Goal: Task Accomplishment & Management: Manage account settings

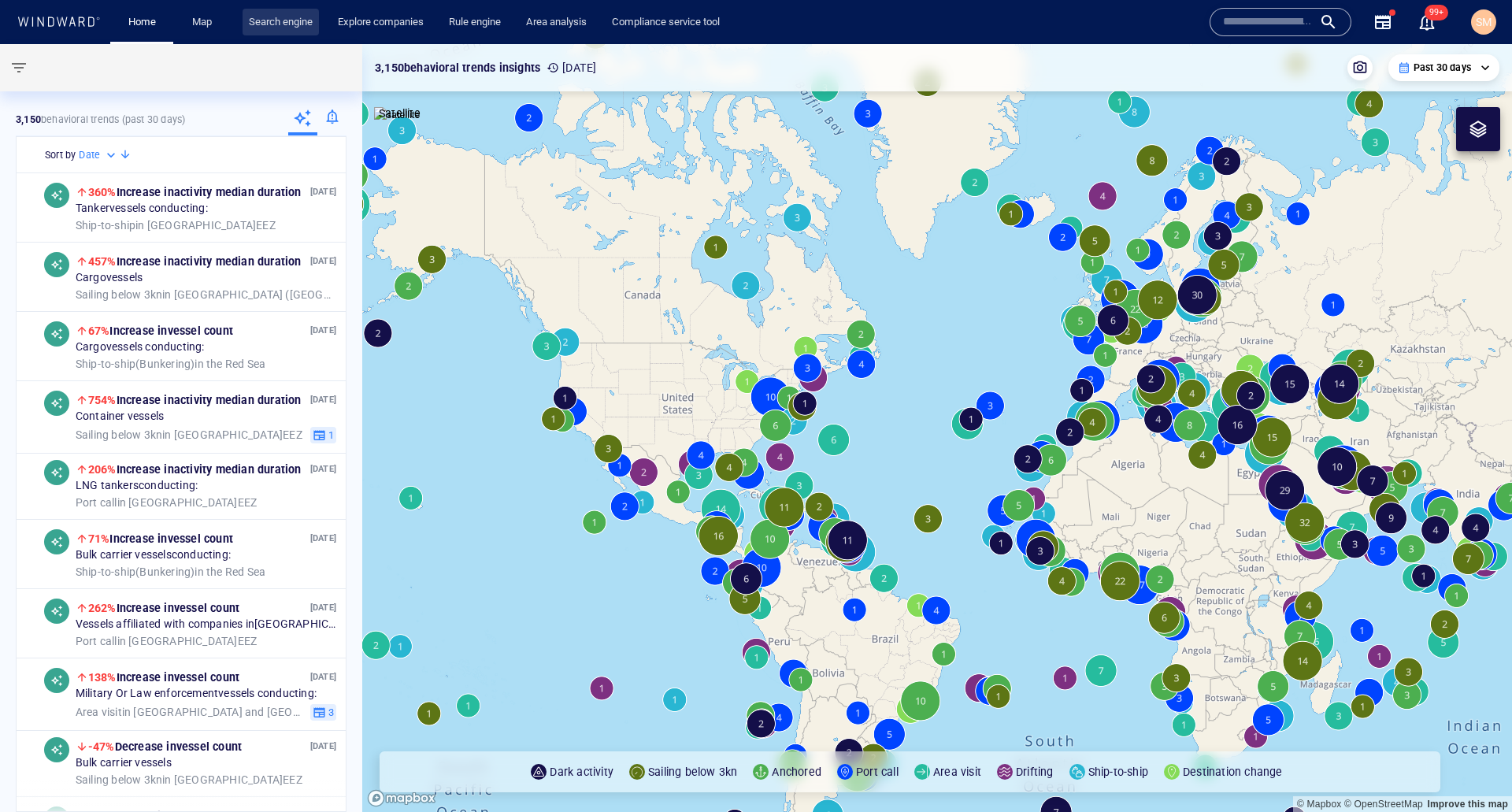
click at [266, 29] on link "Search engine" at bounding box center [281, 23] width 77 height 28
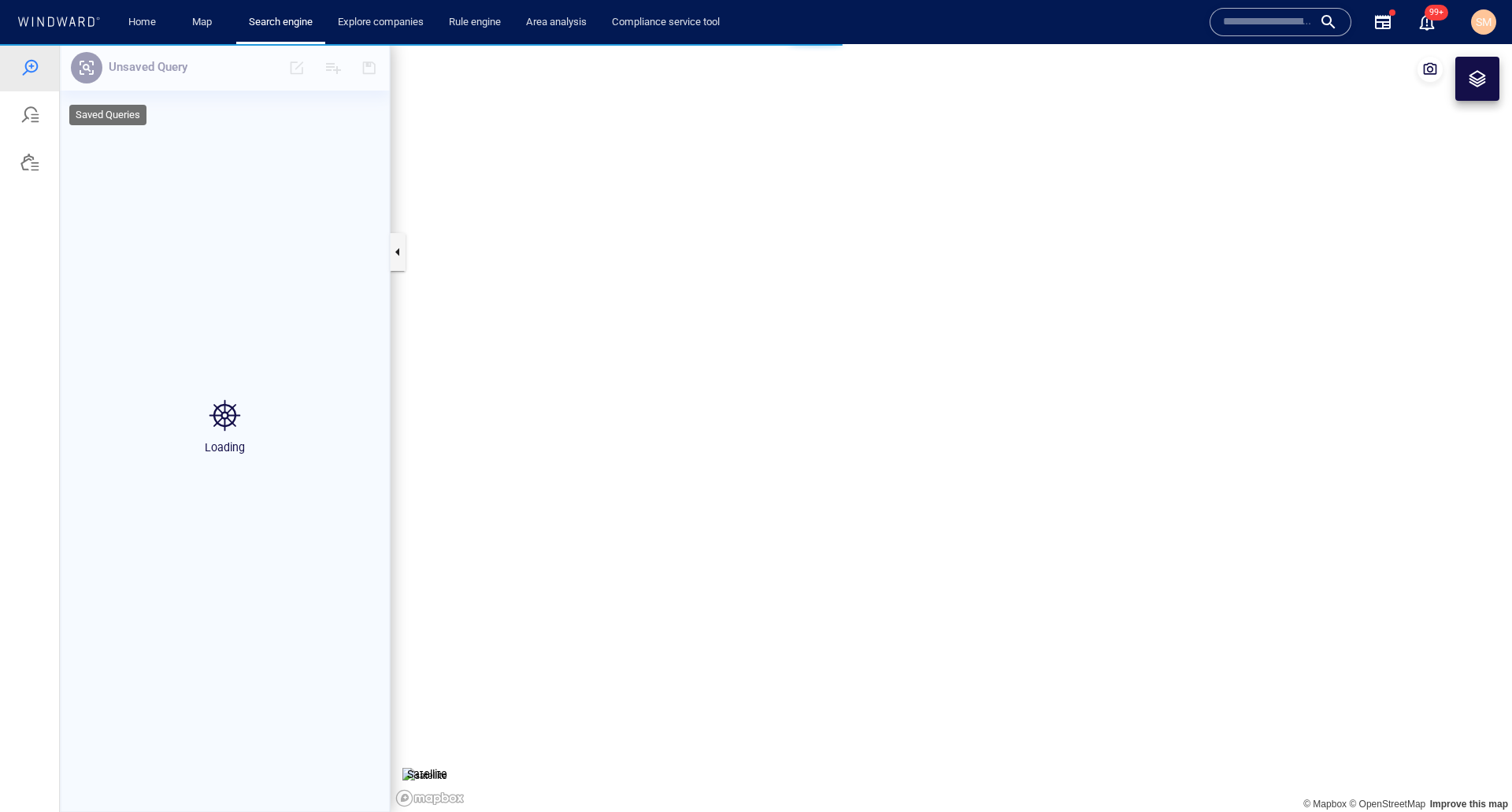
click at [42, 124] on div at bounding box center [29, 115] width 59 height 47
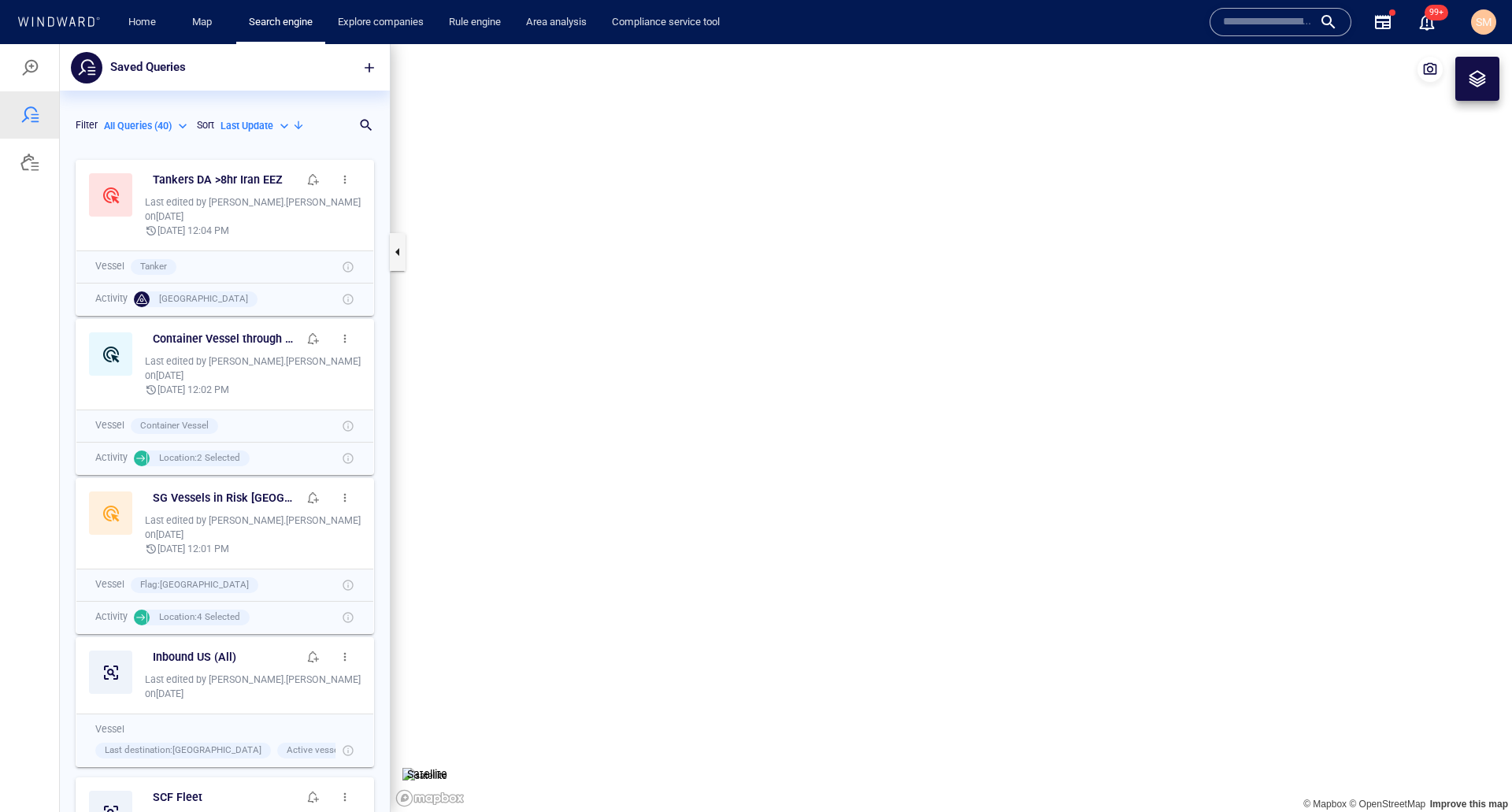
scroll to position [648, 318]
click at [27, 167] on div at bounding box center [29, 162] width 19 height 19
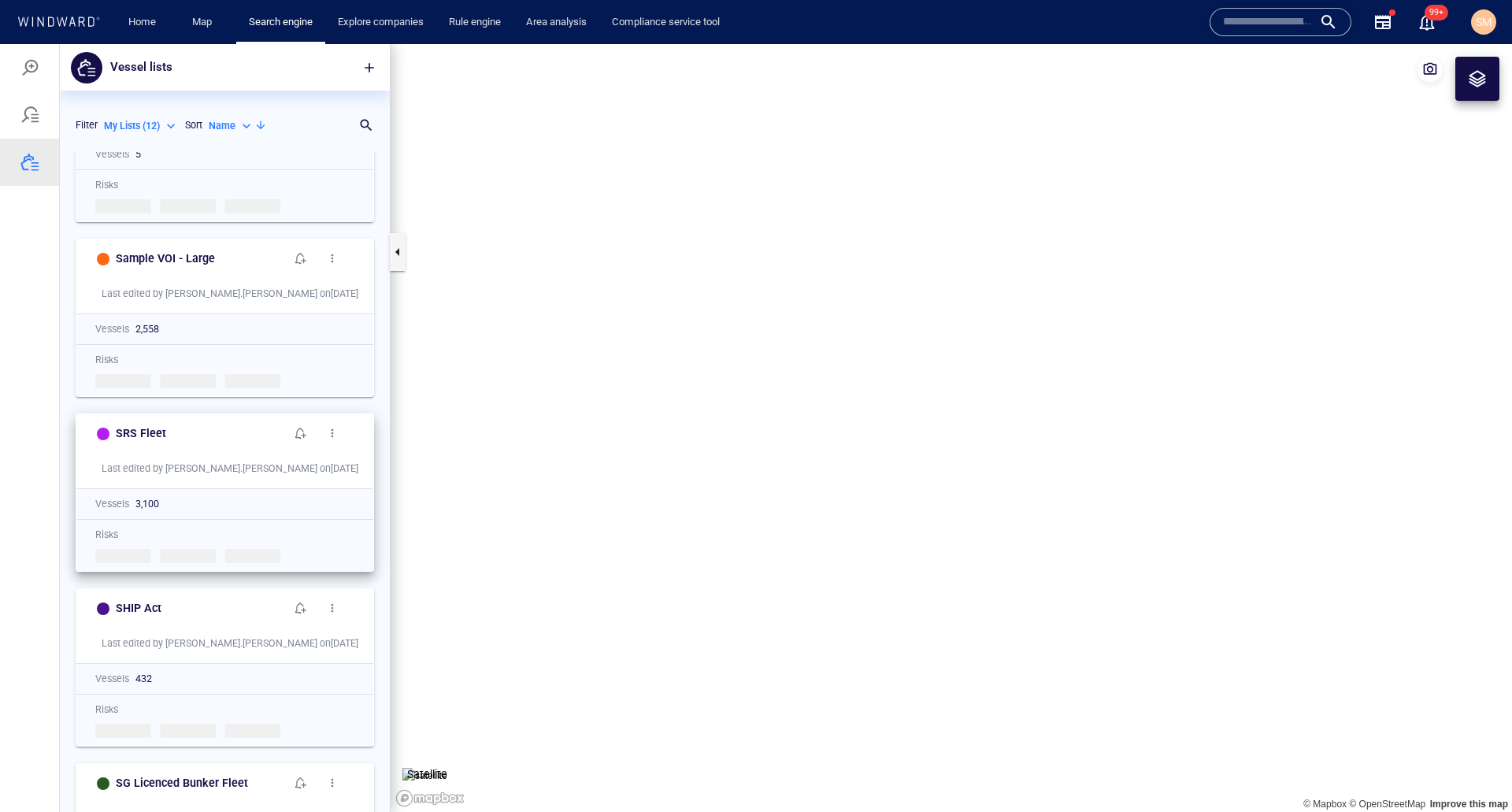
scroll to position [236, 0]
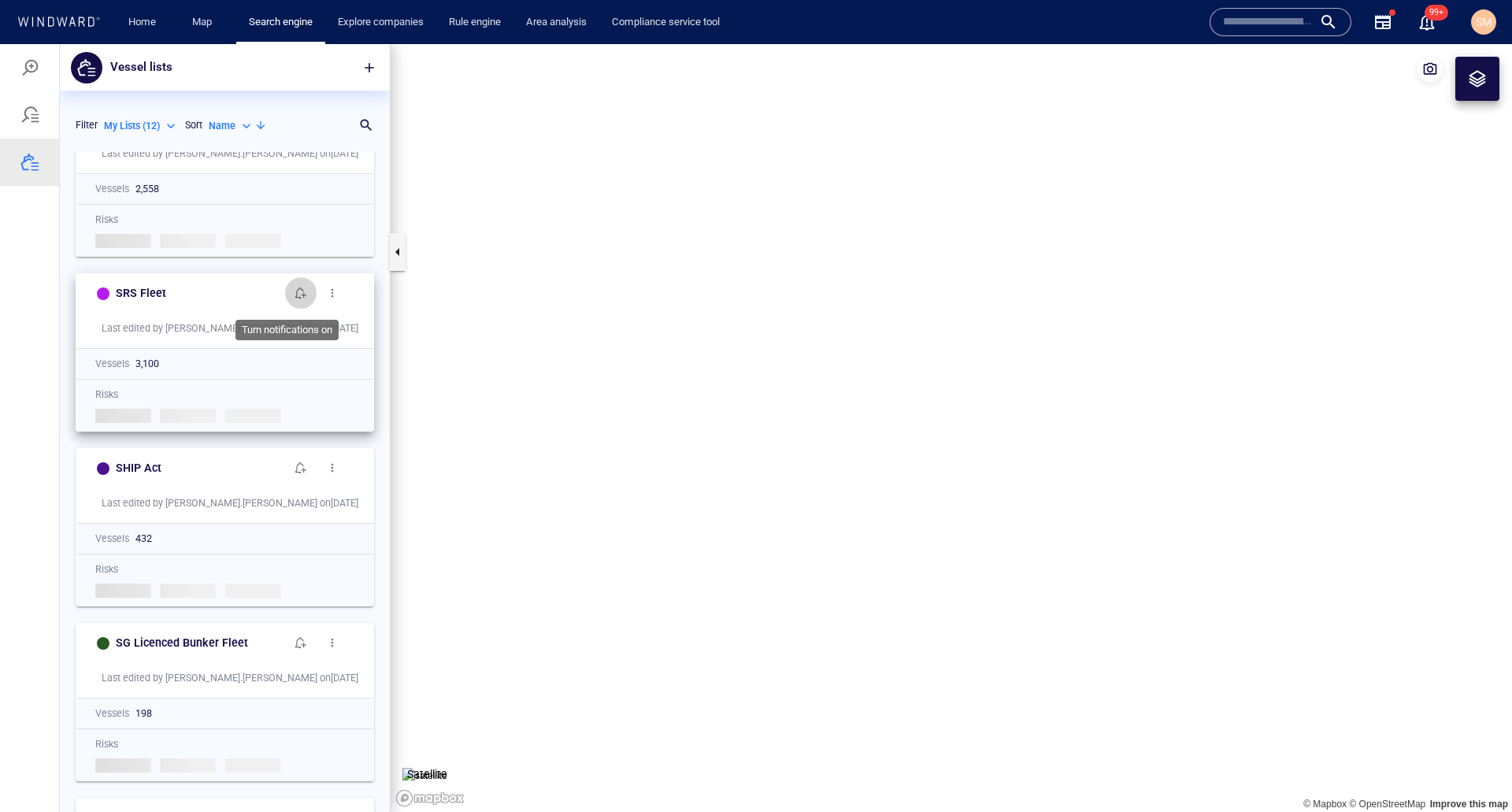
click at [295, 297] on span "button" at bounding box center [300, 292] width 12 height 12
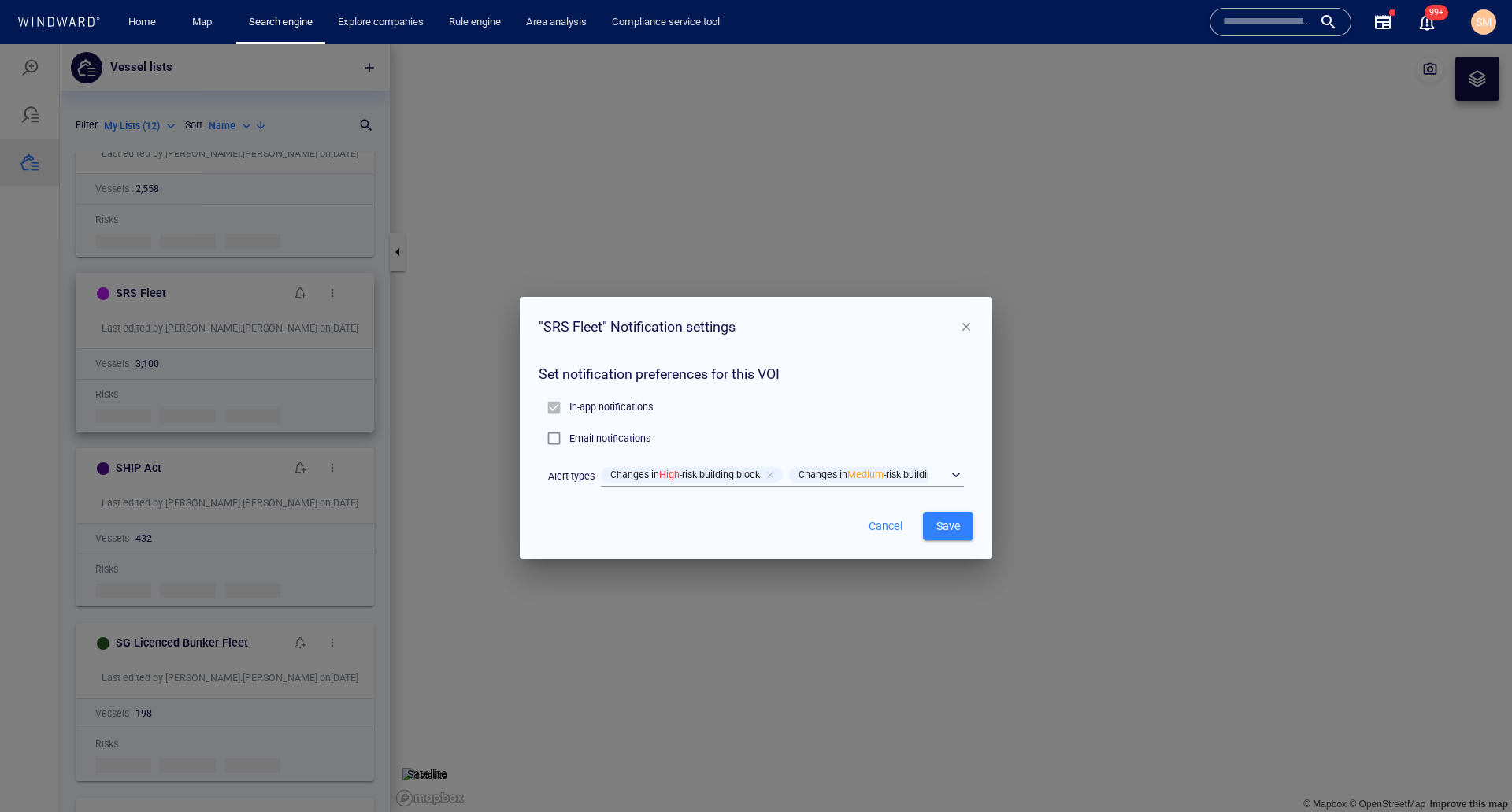
click at [629, 437] on p "Email notifications" at bounding box center [609, 438] width 81 height 14
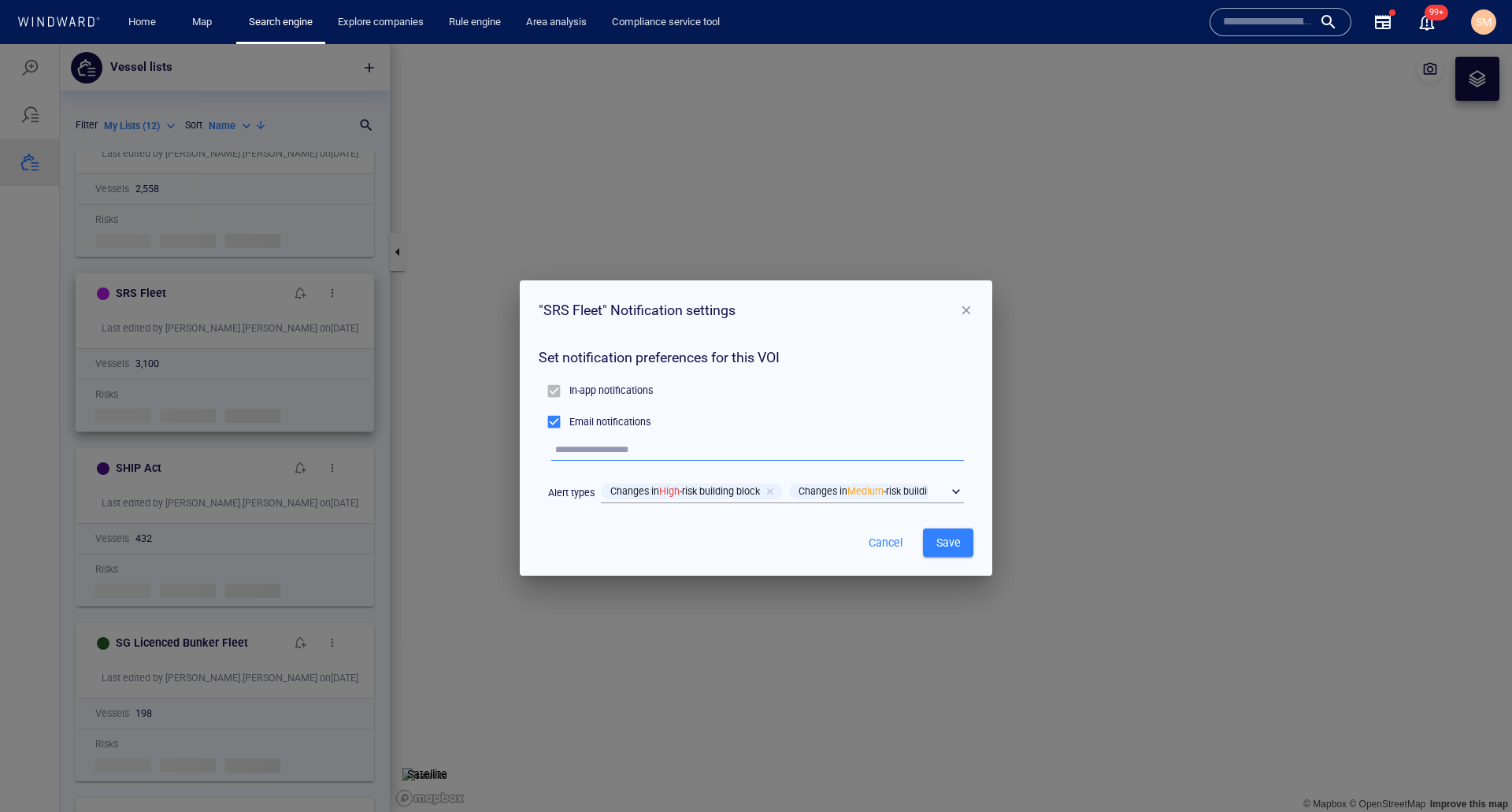
click at [631, 426] on p "Email notifications" at bounding box center [609, 421] width 81 height 14
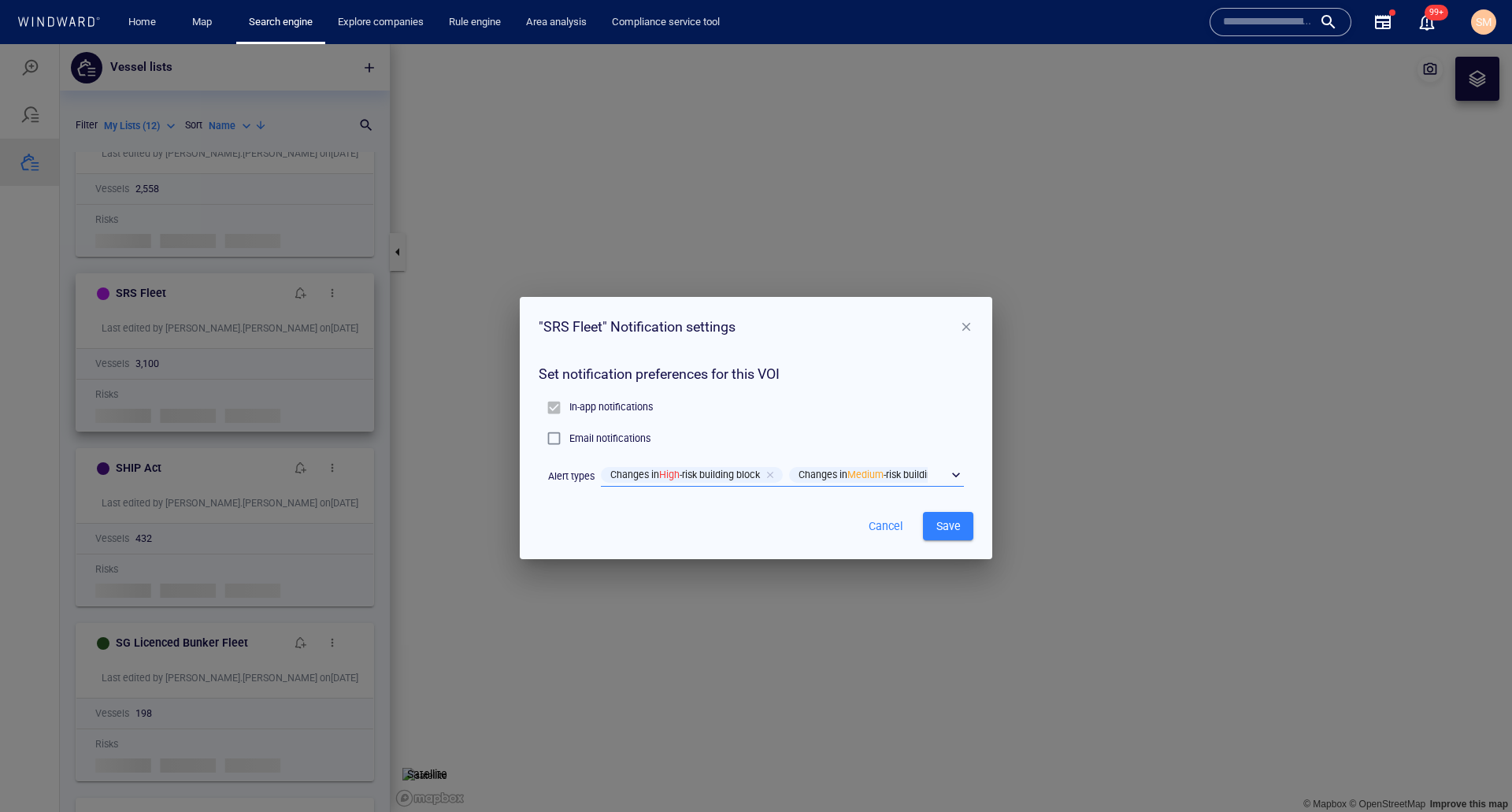
click at [958, 474] on div "​" at bounding box center [782, 475] width 363 height 24
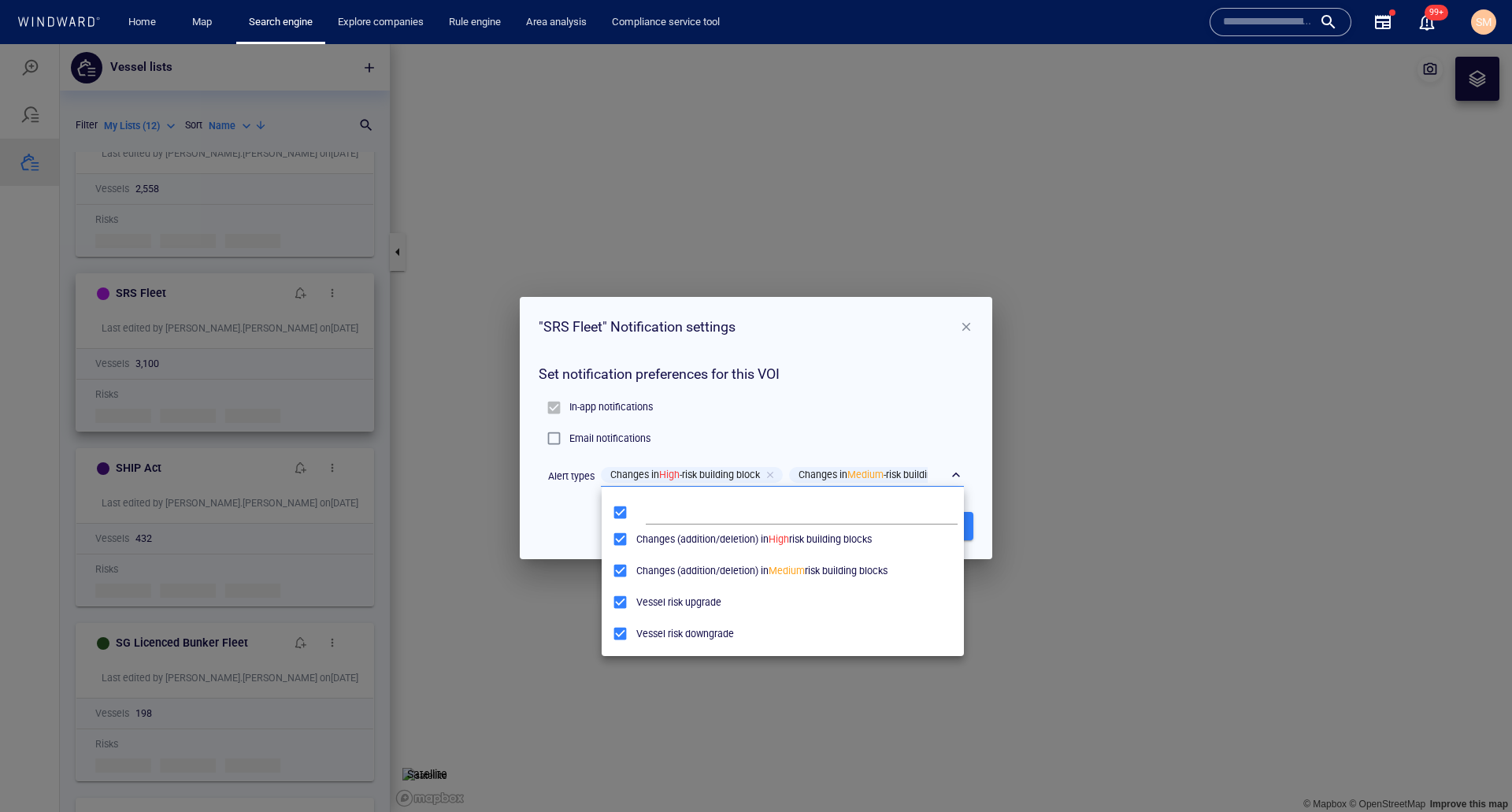
scroll to position [0, 0]
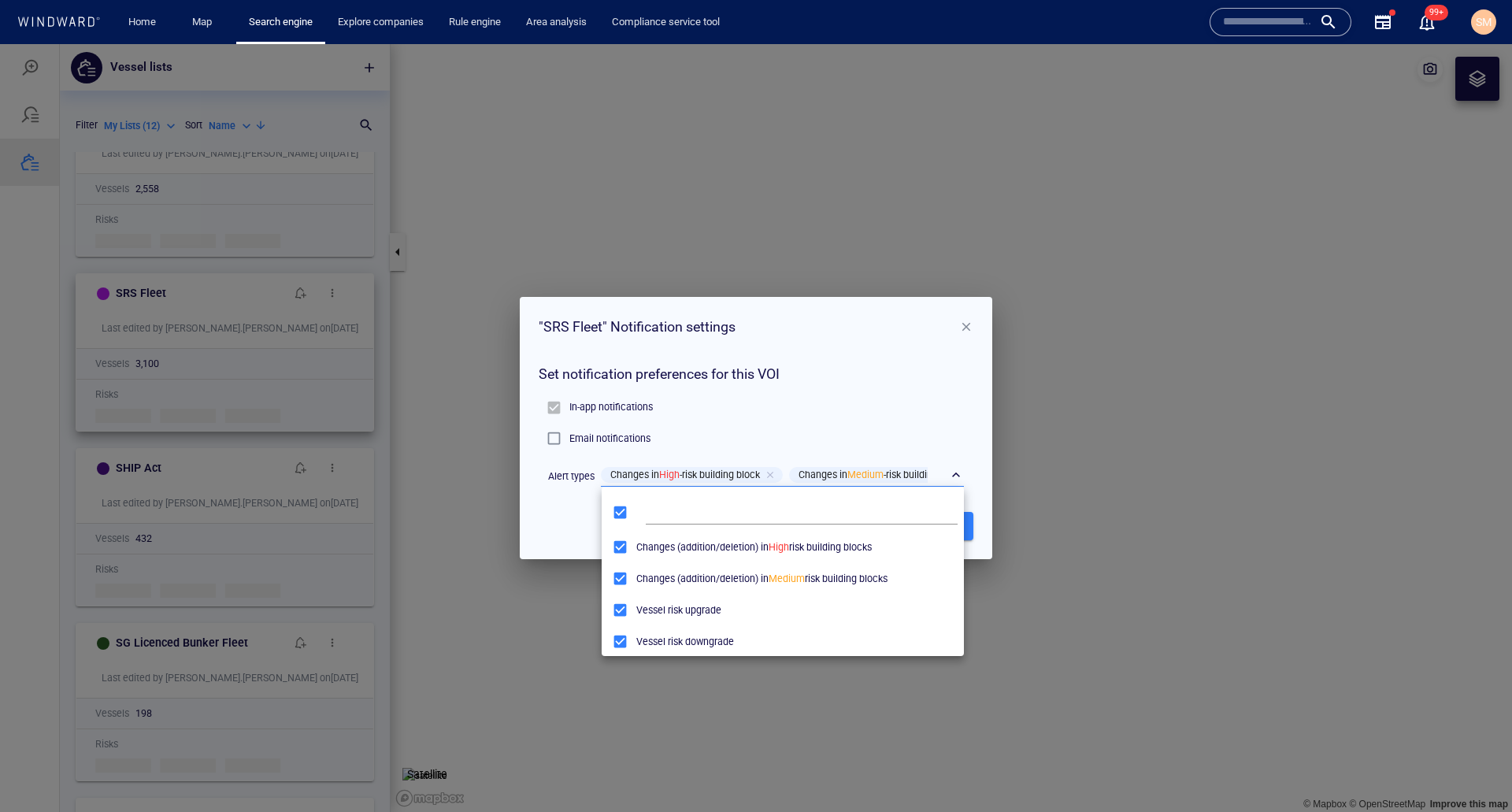
click at [960, 426] on div at bounding box center [756, 428] width 1512 height 767
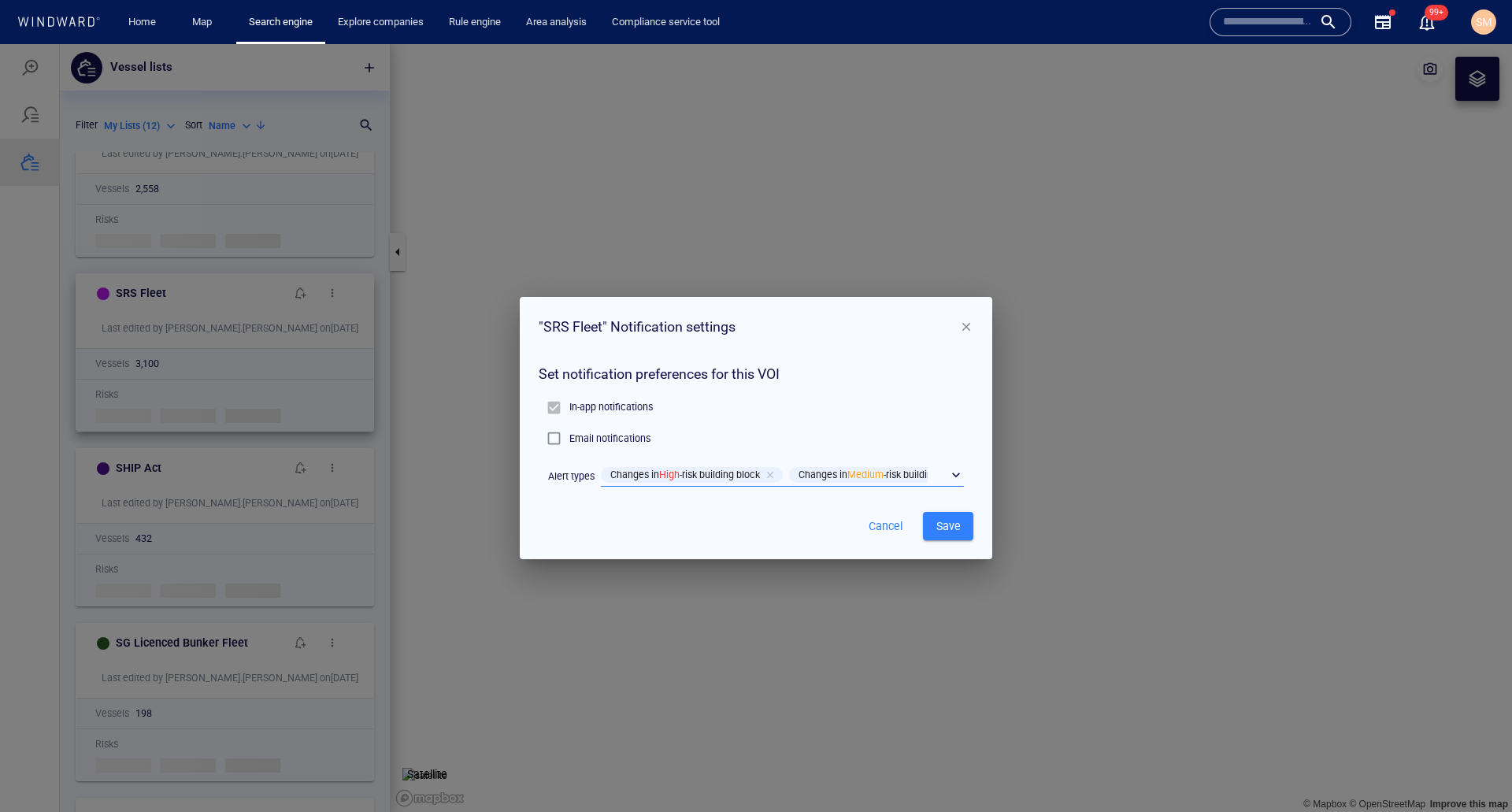
click at [959, 527] on span "Save" at bounding box center [948, 526] width 25 height 20
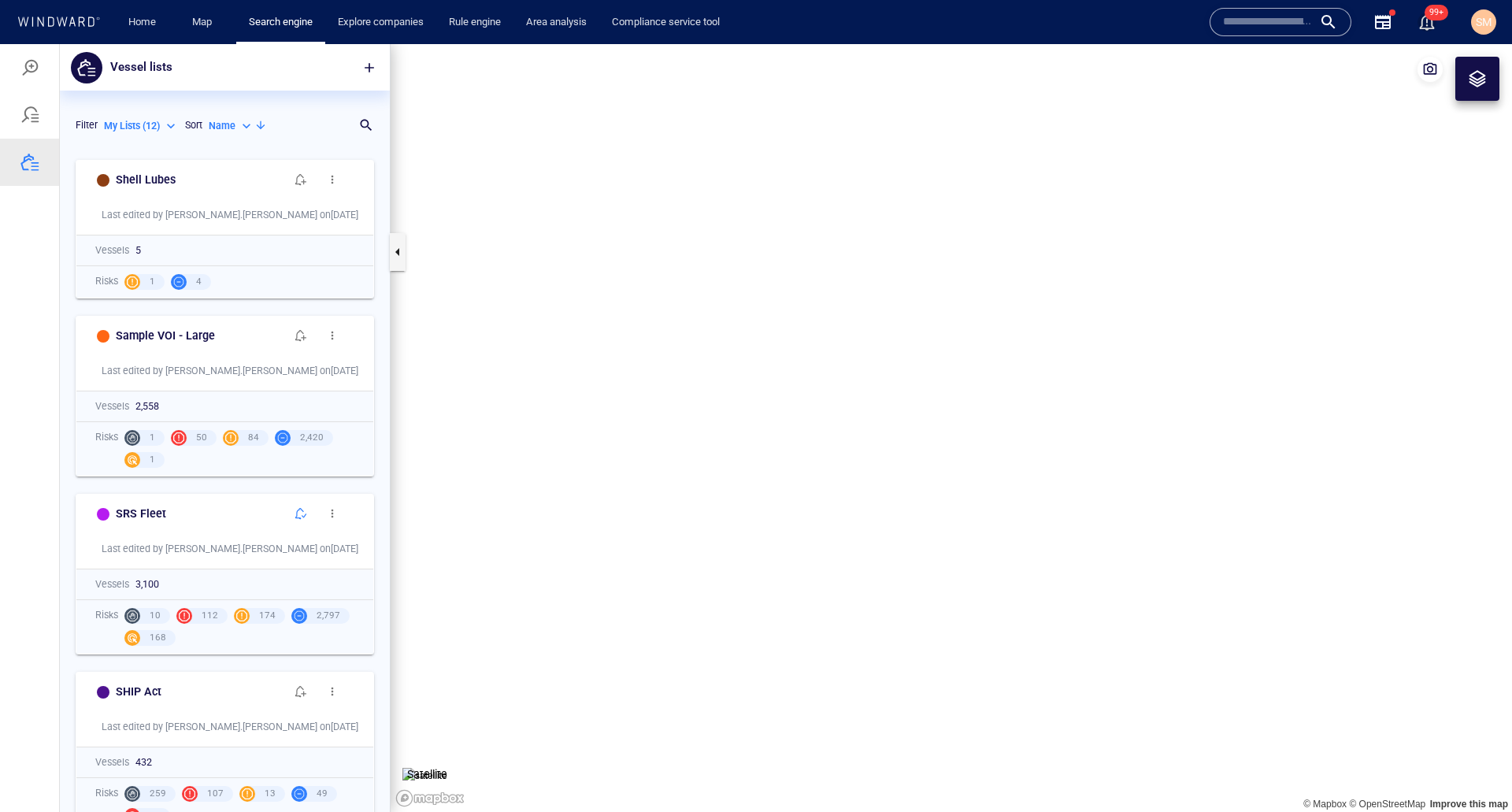
click at [1428, 18] on span "99+" at bounding box center [1436, 12] width 24 height 16
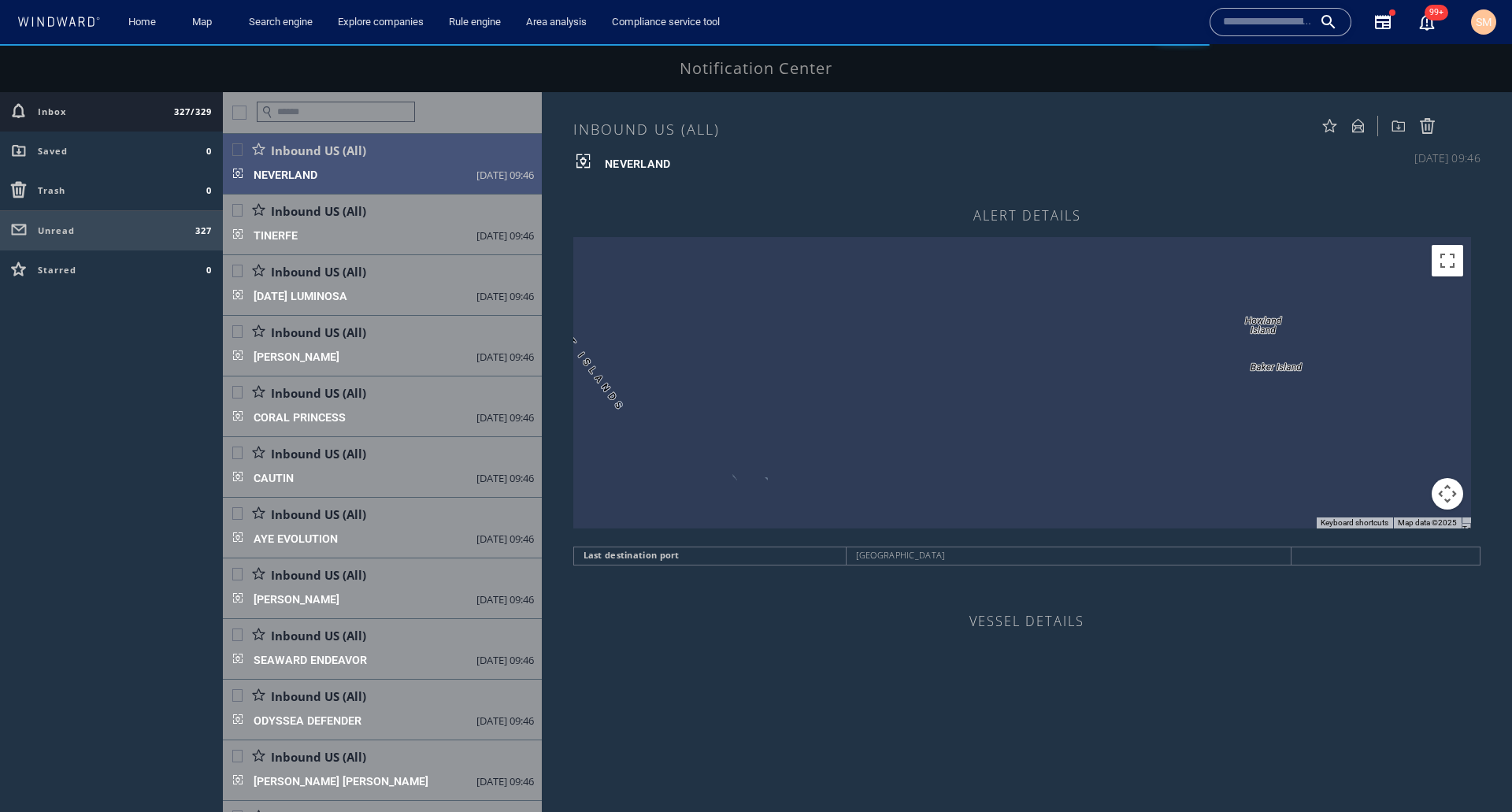
click at [141, 241] on div "Unread 327" at bounding box center [111, 231] width 223 height 39
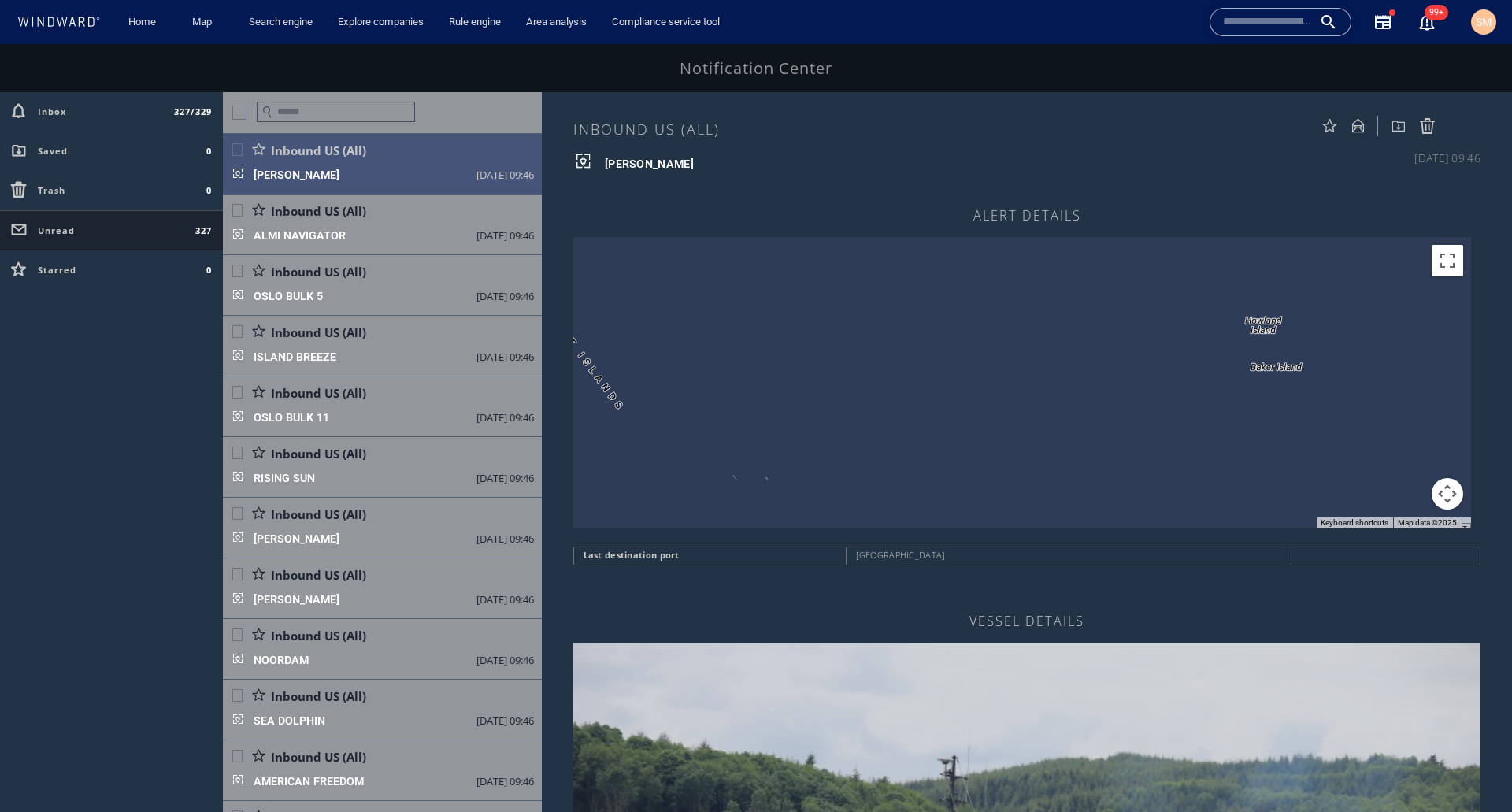
click at [242, 114] on div at bounding box center [239, 112] width 14 height 14
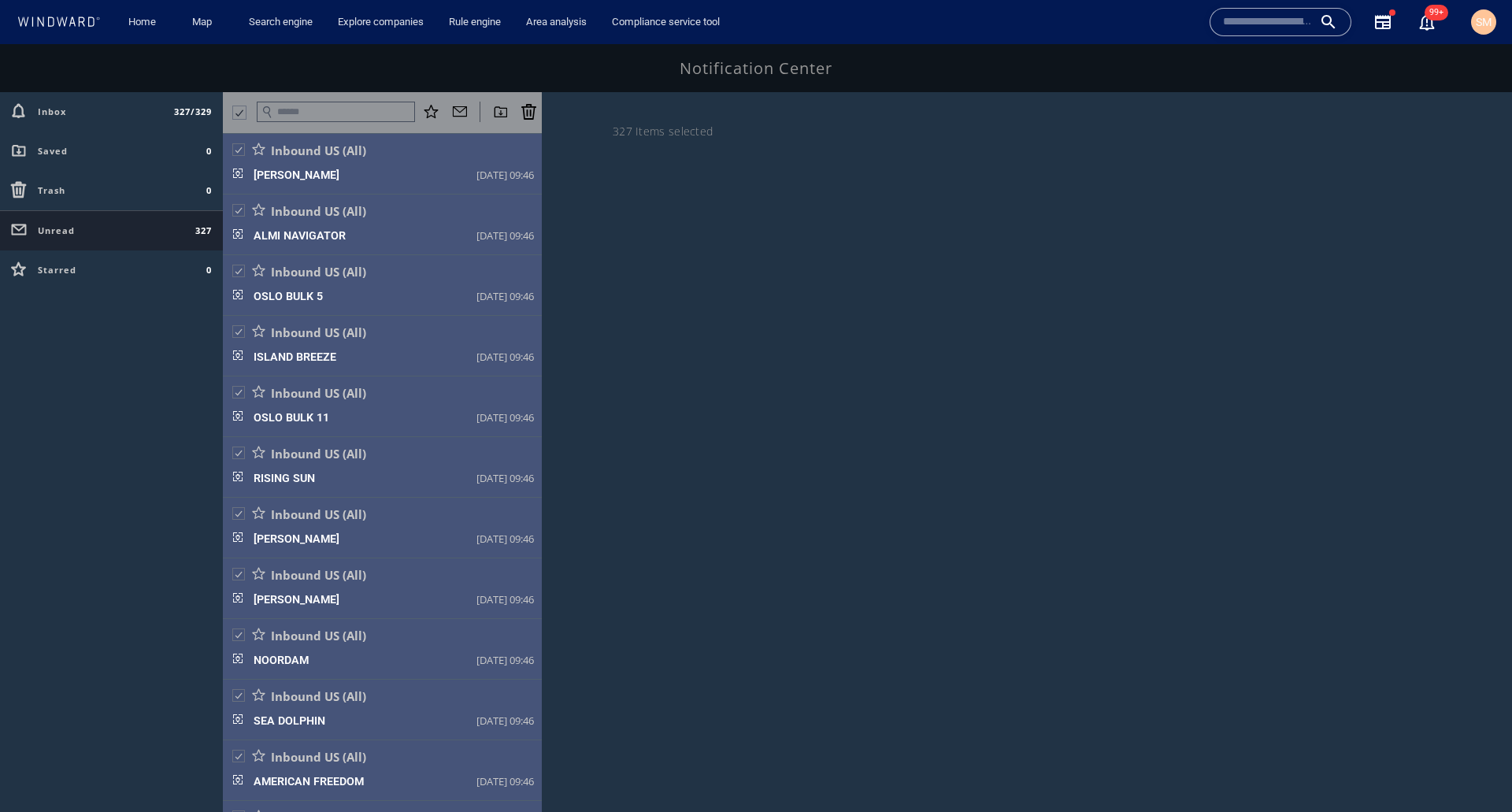
click at [527, 110] on div at bounding box center [529, 111] width 16 height 16
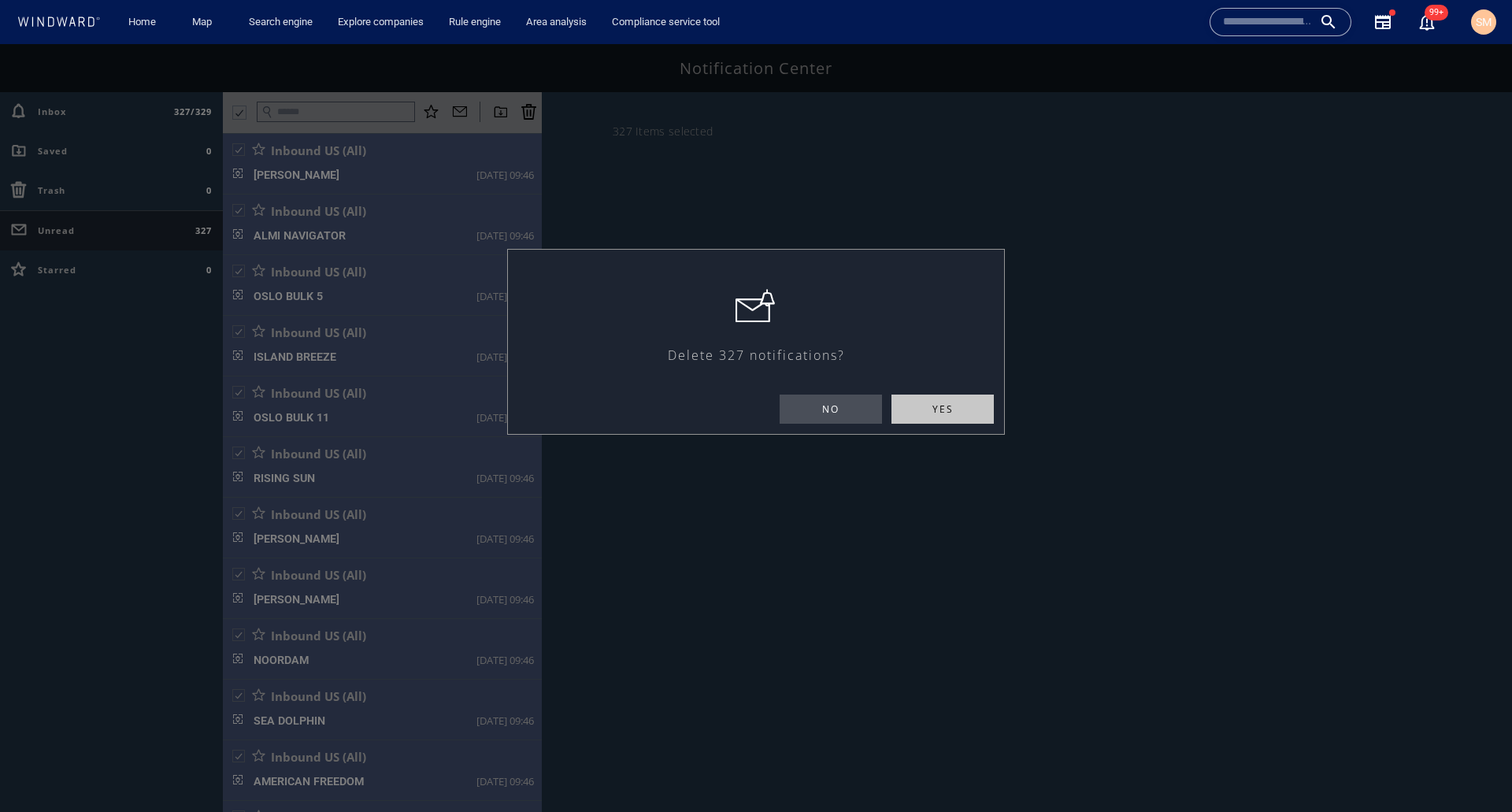
click at [922, 410] on span "yes" at bounding box center [942, 409] width 102 height 29
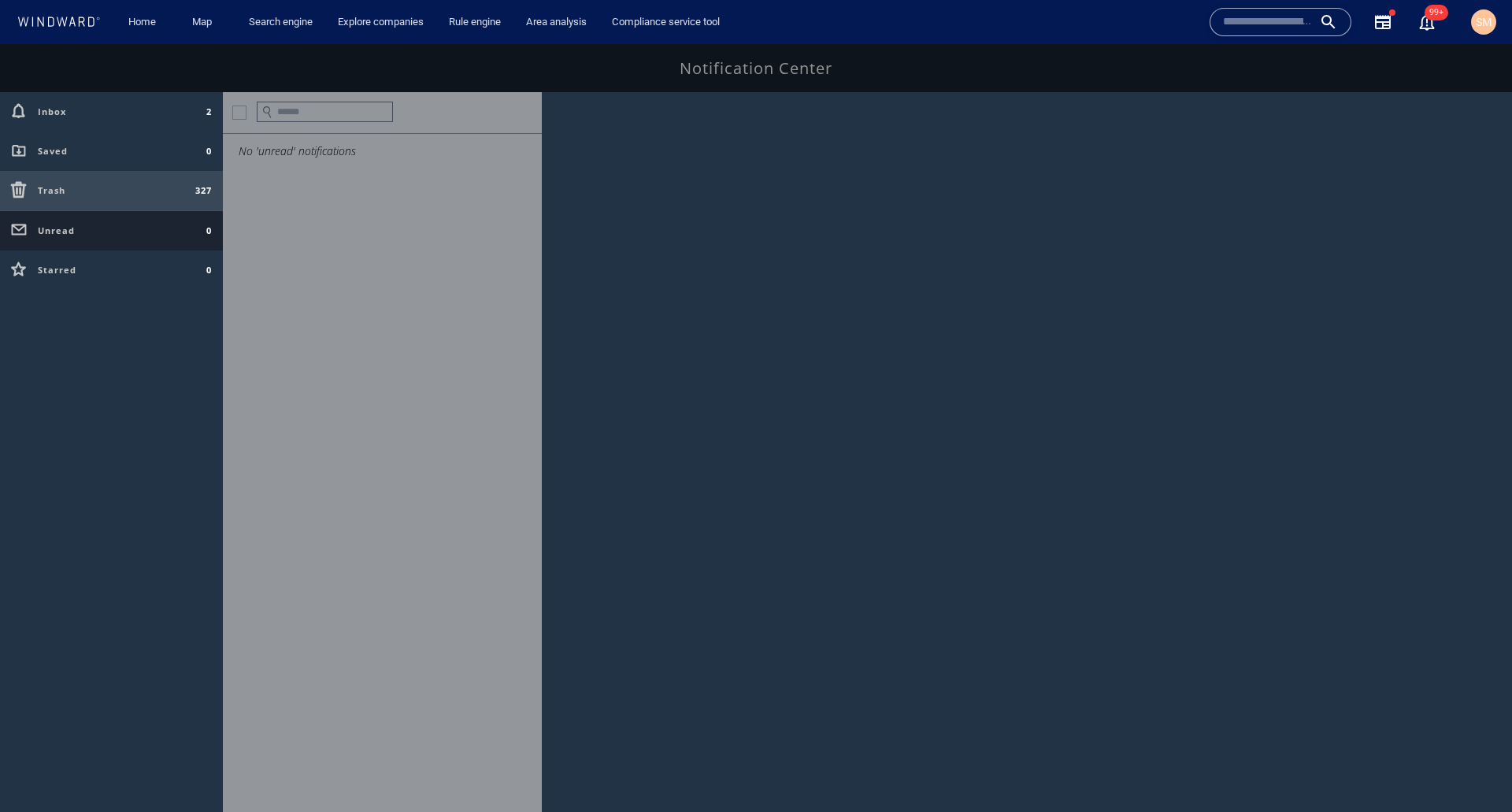
click at [101, 198] on div "Trash 327" at bounding box center [111, 190] width 223 height 39
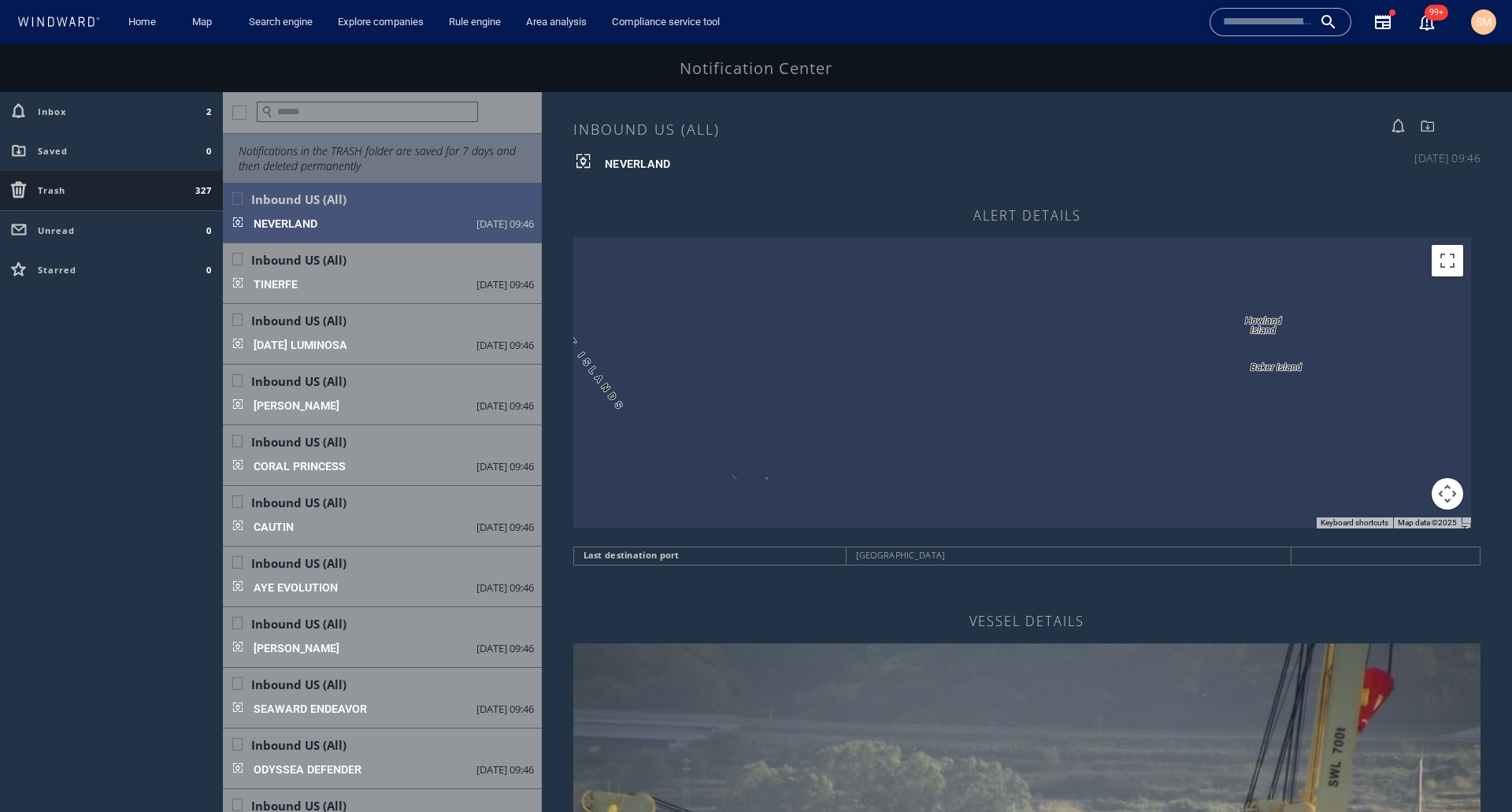
click at [240, 120] on div at bounding box center [382, 113] width 319 height 42
click at [74, 120] on div "Inbox 2" at bounding box center [111, 112] width 223 height 39
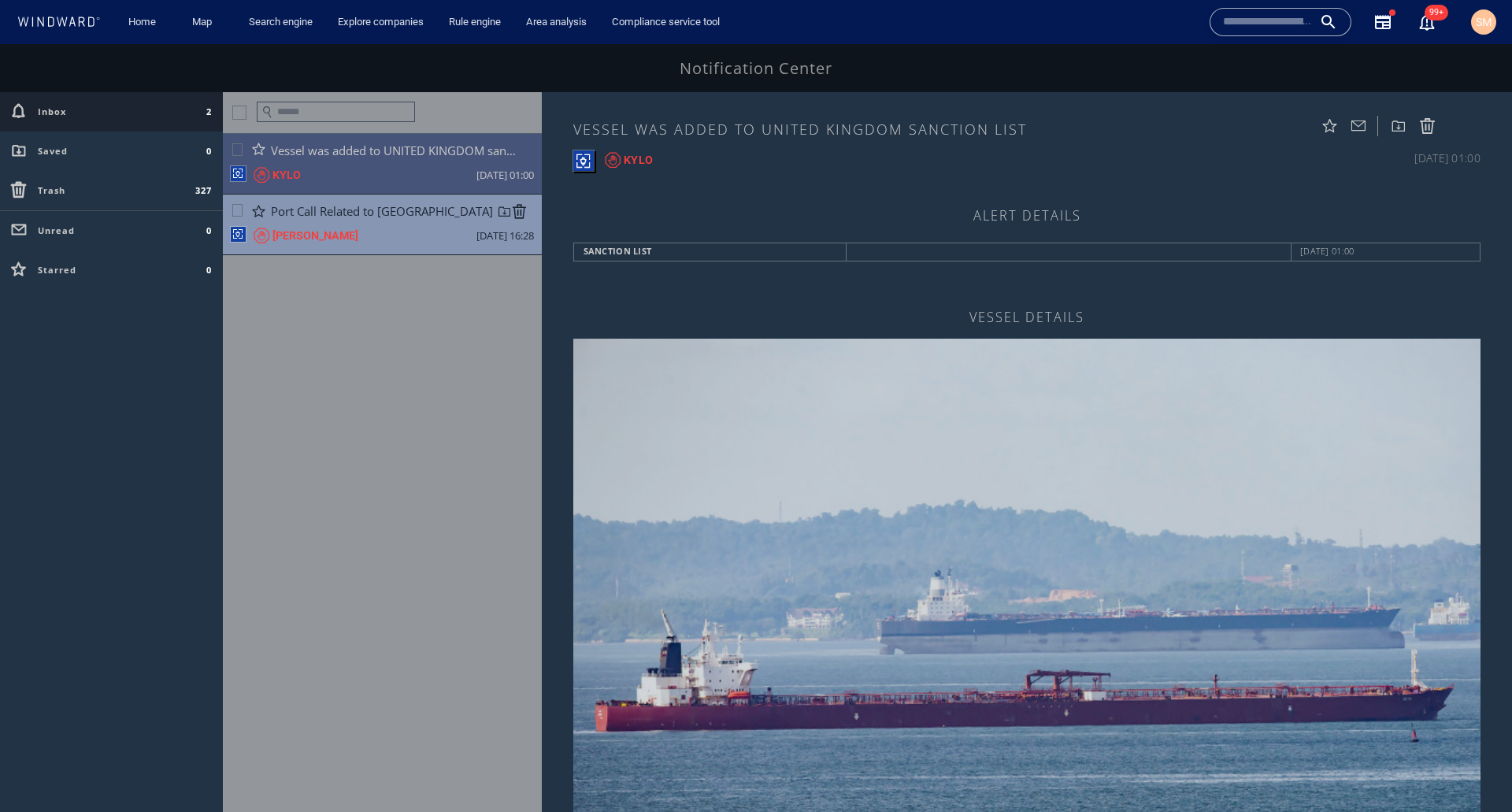
click at [363, 233] on div "[PERSON_NAME] [DATE] 16:28" at bounding box center [382, 239] width 319 height 30
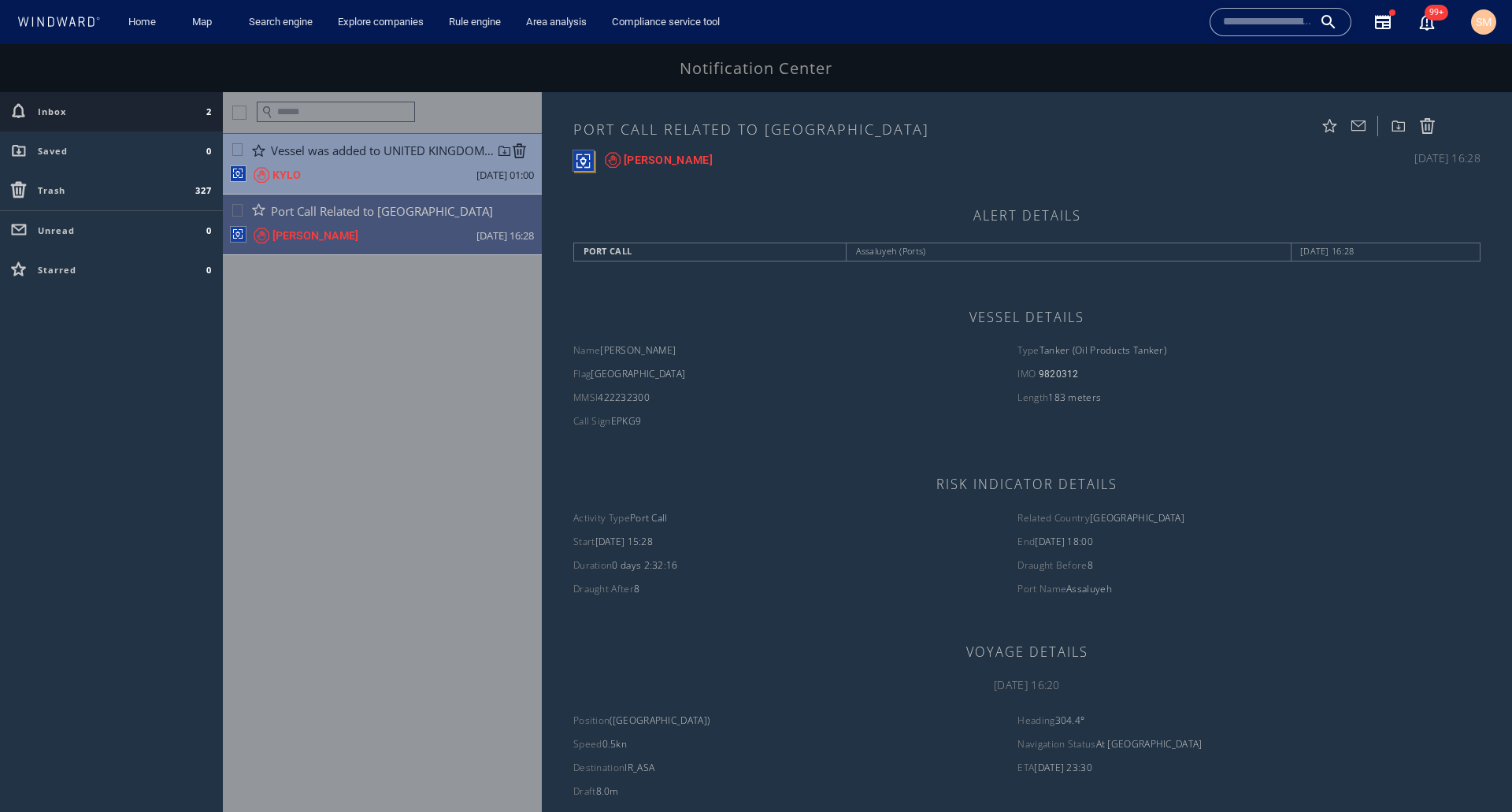
click at [378, 174] on div "KYLO [DATE] 01:00" at bounding box center [382, 179] width 319 height 30
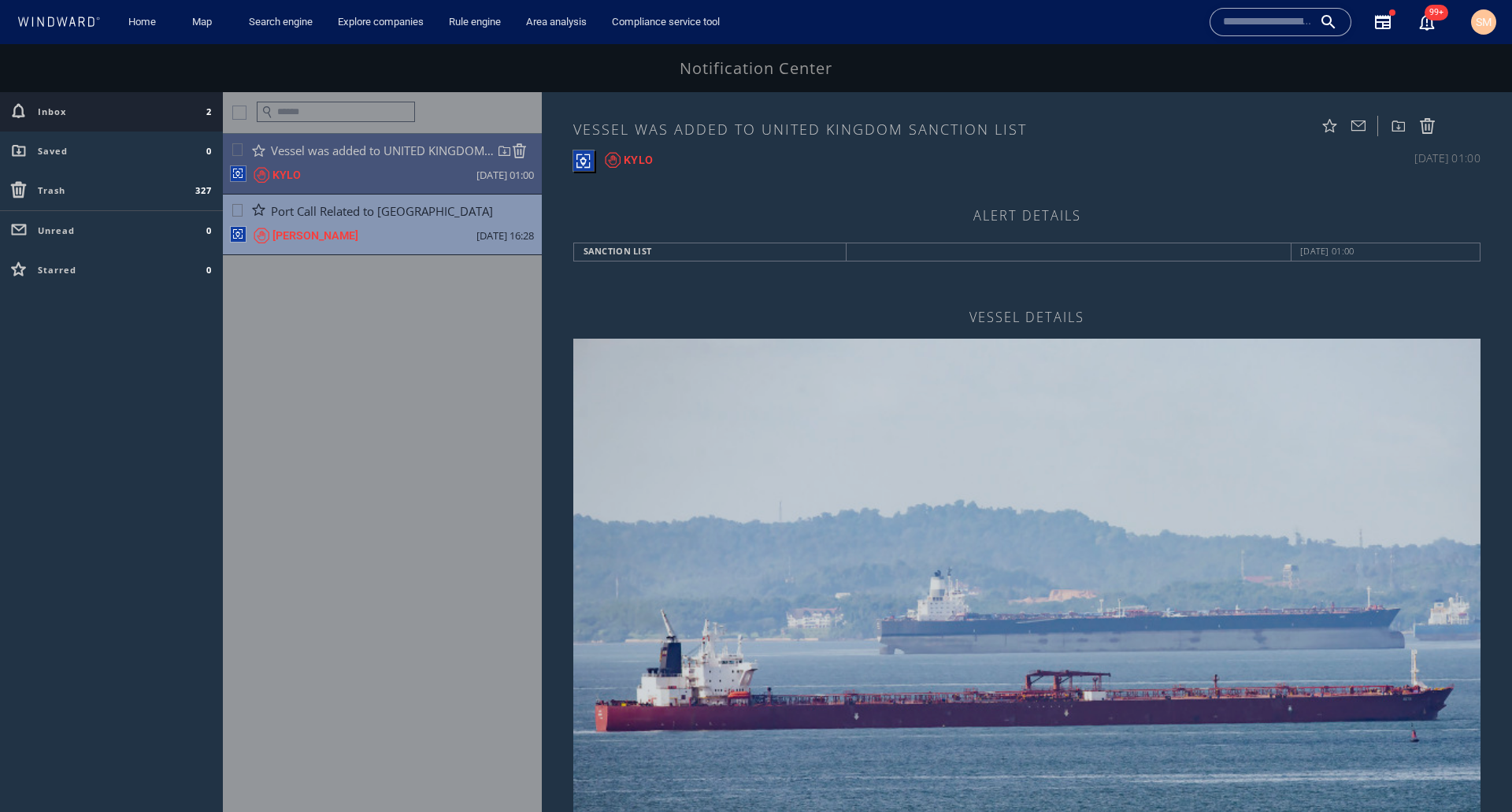
click at [523, 151] on div at bounding box center [519, 151] width 15 height 15
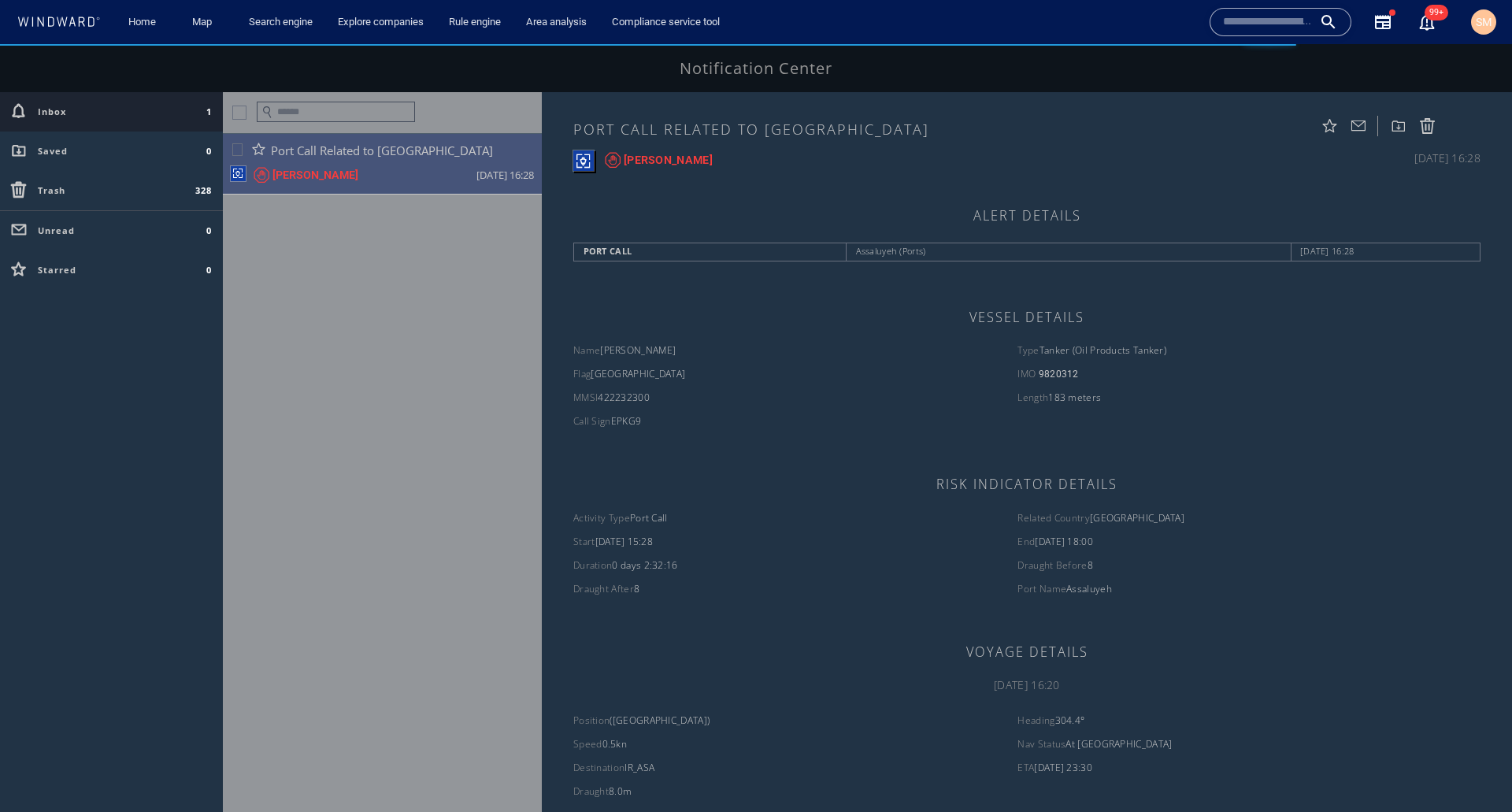
click at [0, 44] on div at bounding box center [0, 44] width 0 height 0
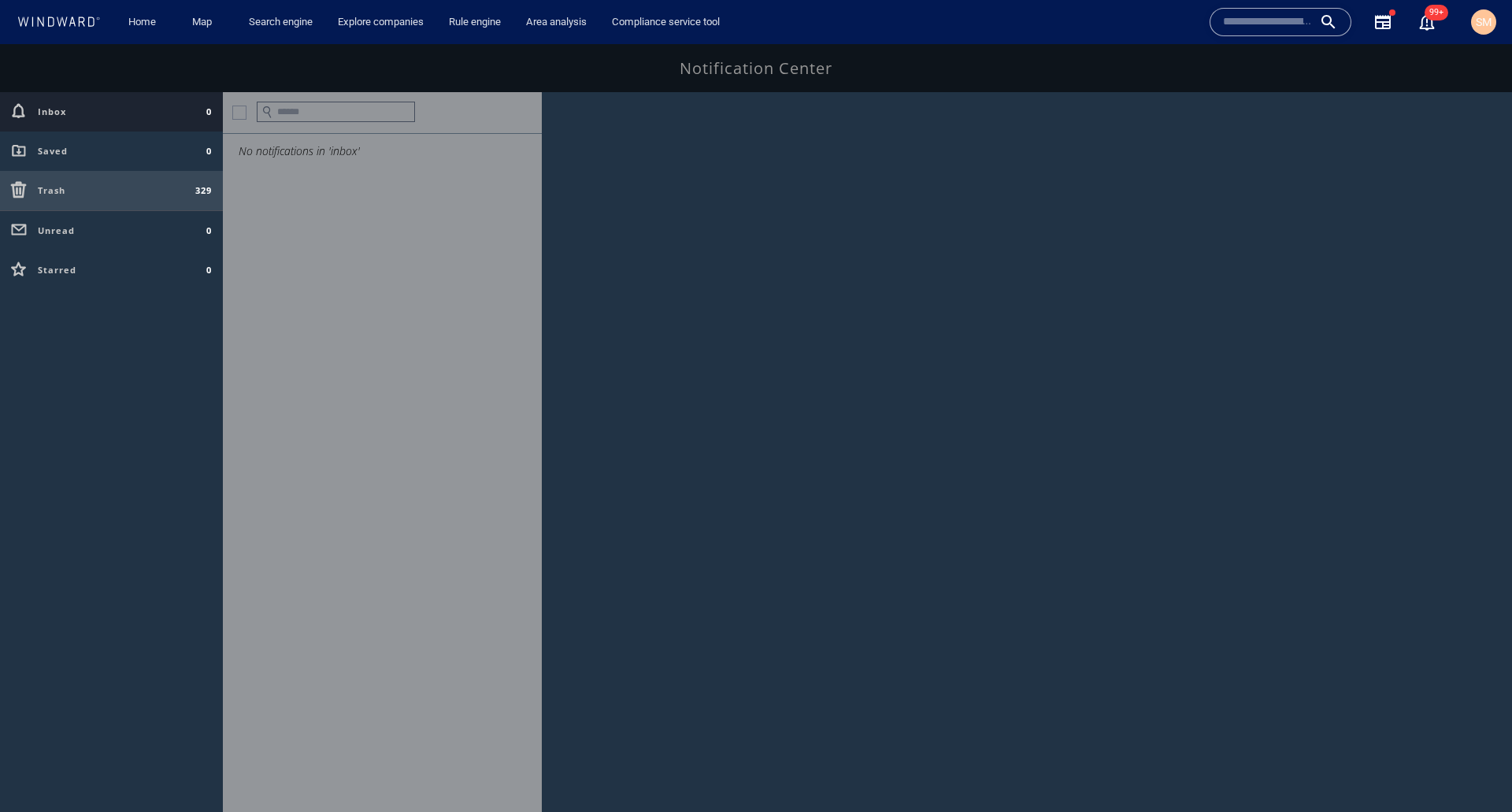
click at [142, 189] on div "Trash 329" at bounding box center [111, 190] width 223 height 39
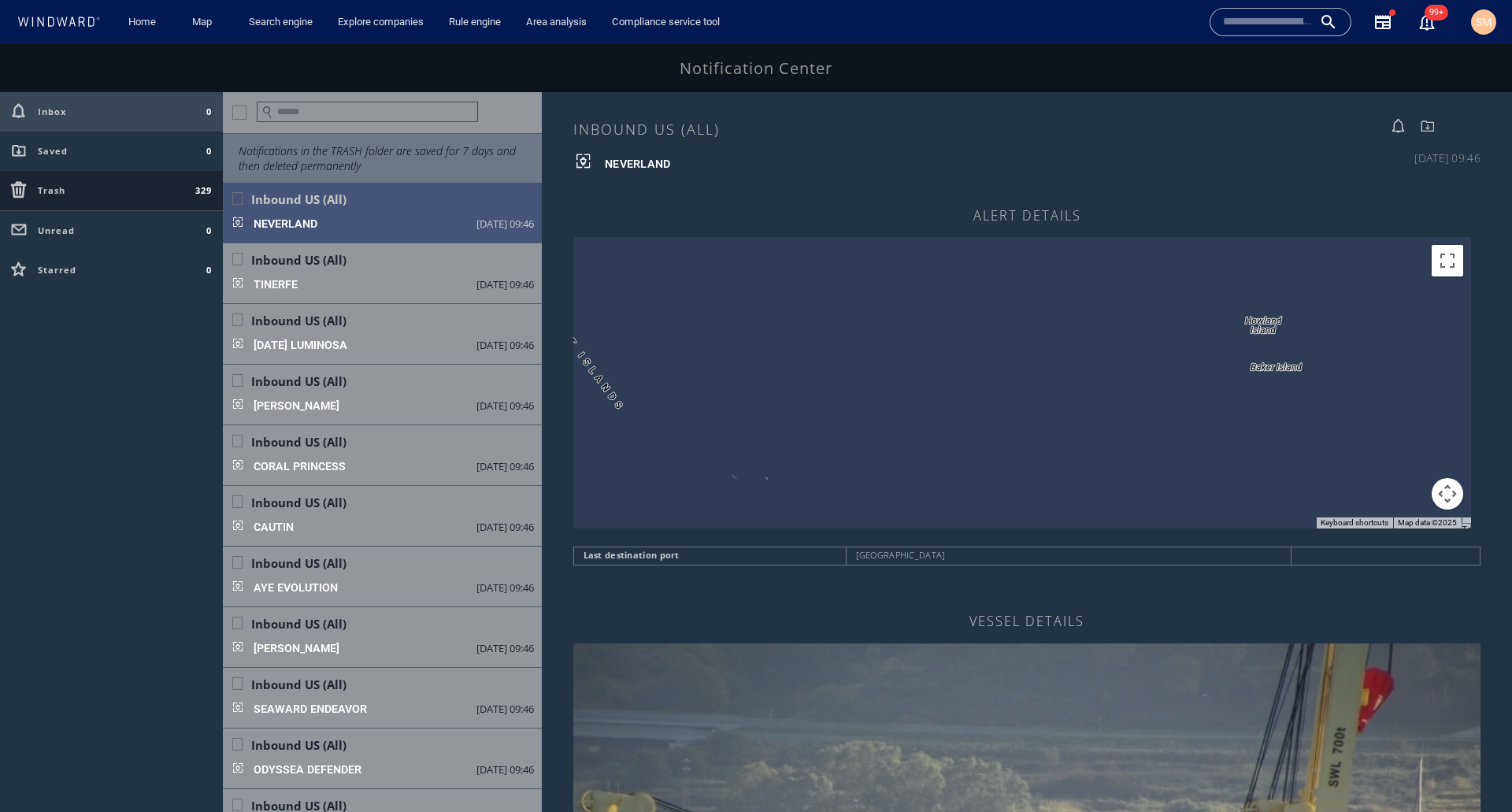
click at [112, 122] on div "Inbox 0" at bounding box center [111, 112] width 223 height 39
